Goal: Transaction & Acquisition: Purchase product/service

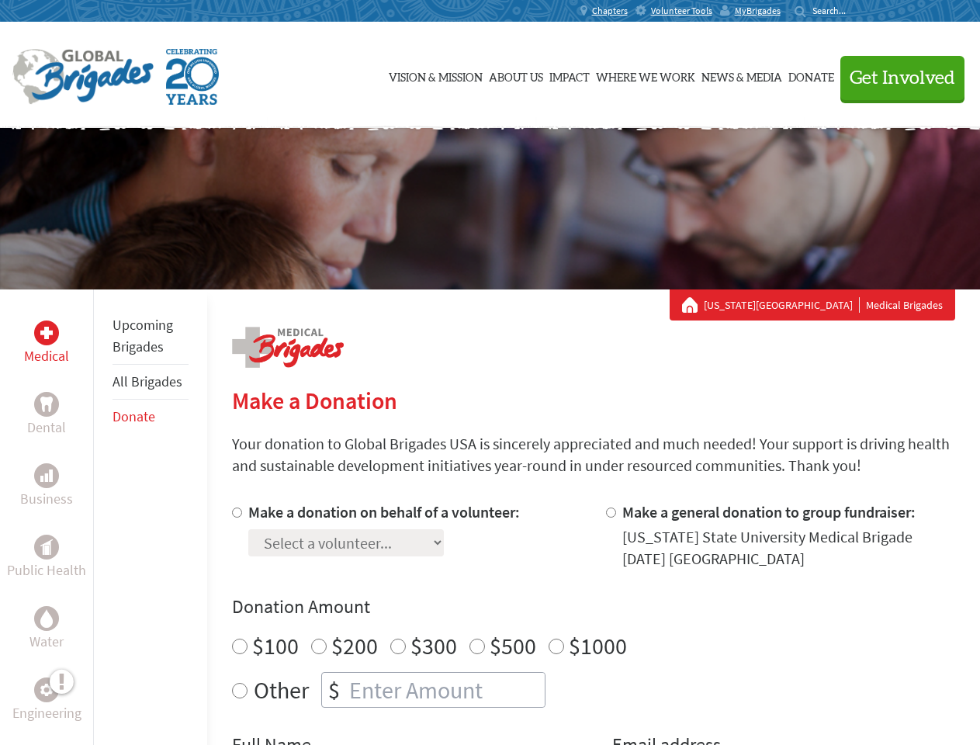
click at [857, 11] on div "Search for:" at bounding box center [826, 11] width 62 height 12
click at [896, 78] on span "Get Involved" at bounding box center [903, 78] width 106 height 19
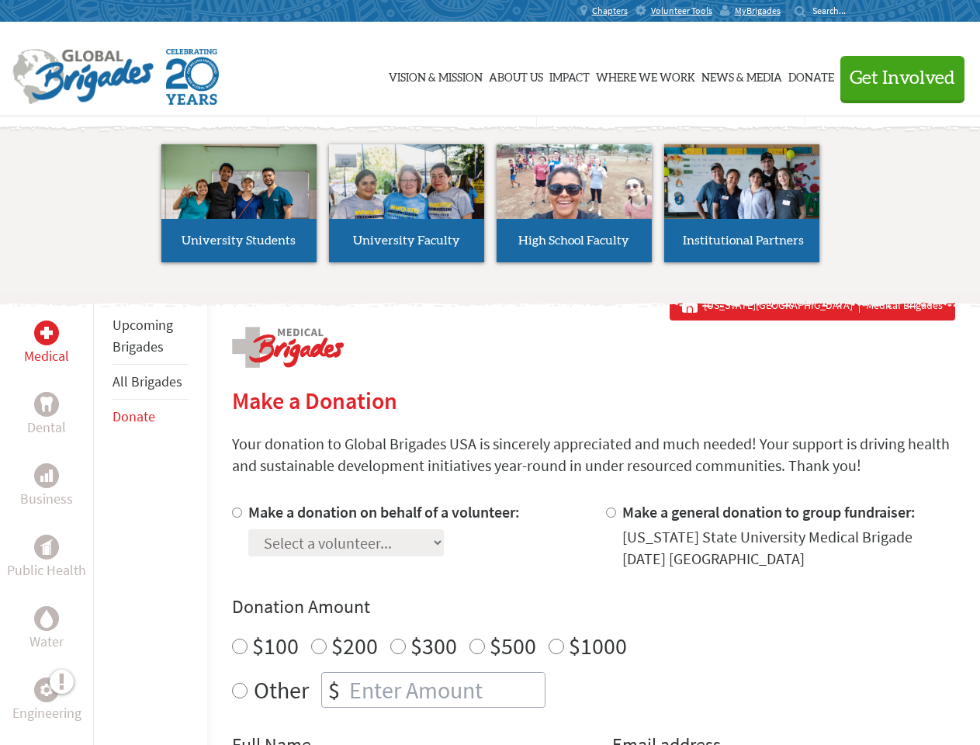
click at [490, 209] on li "High School Faculty" at bounding box center [574, 203] width 168 height 143
click at [102, 517] on div "Upcoming Brigades All Brigades Donate" at bounding box center [150, 661] width 114 height 745
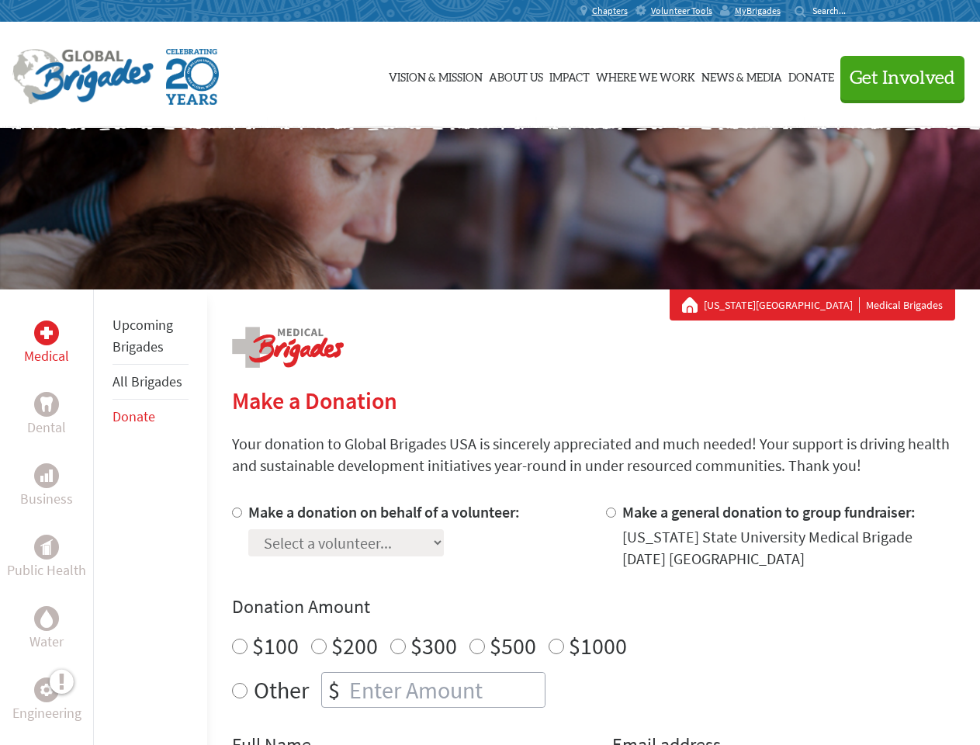
click at [593, 623] on div "Donation Amount $100 $200 $300 $500 $1000 Other $" at bounding box center [593, 650] width 723 height 113
click at [235, 512] on input "Make a donation on behalf of a volunteer:" at bounding box center [237, 513] width 10 height 10
radio input "true"
click at [610, 512] on input "Make a general donation to group fundraiser:" at bounding box center [611, 513] width 10 height 10
radio input "true"
